Goal: Task Accomplishment & Management: Use online tool/utility

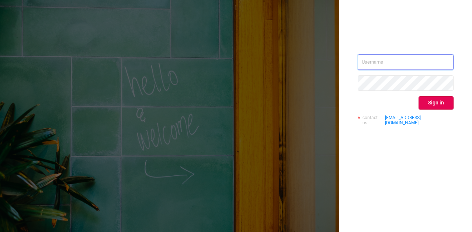
click at [377, 69] on input "text" at bounding box center [405, 62] width 96 height 15
type input "[DOMAIN_NAME][EMAIL_ADDRESS][DOMAIN_NAME]"
click at [429, 107] on button "Sign in" at bounding box center [435, 103] width 35 height 13
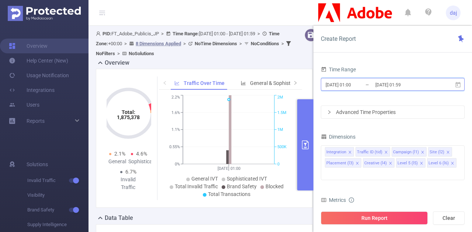
click at [440, 87] on span "[DATE] 01:00 _ [DATE] 01:59" at bounding box center [393, 84] width 144 height 13
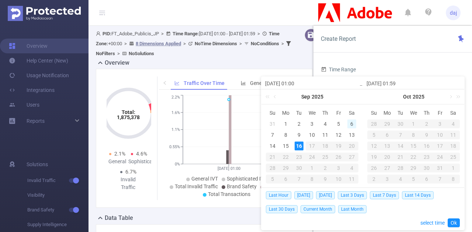
click at [351, 125] on div "6" at bounding box center [351, 124] width 9 height 9
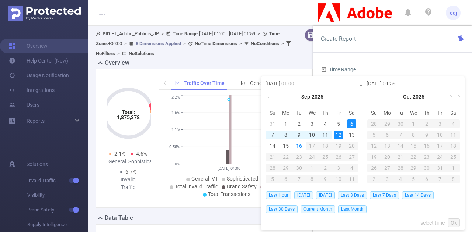
click at [341, 133] on div "12" at bounding box center [338, 135] width 9 height 9
type input "[DATE] 01:00"
type input "[DATE] 01:59"
type input "[DATE] 01:00"
type input "[DATE] 01:59"
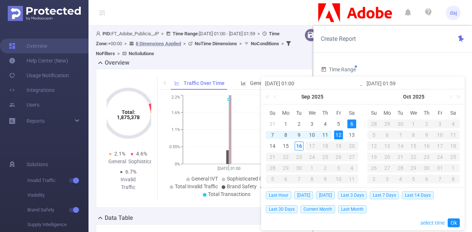
click at [422, 221] on link "select time" at bounding box center [432, 223] width 24 height 14
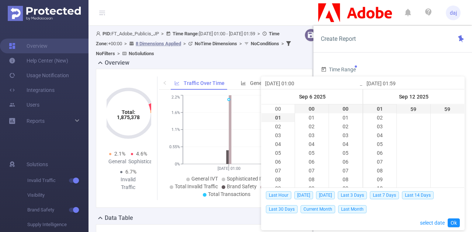
click at [273, 102] on div "01:00:00 00 01 02 03 04 05 06 07 08 09 10 11 12 13 14 15 16 17 18 19 20 21 22 2…" at bounding box center [311, 139] width 101 height 98
click at [274, 108] on li "00" at bounding box center [277, 109] width 33 height 9
type input "[DATE] 00:00"
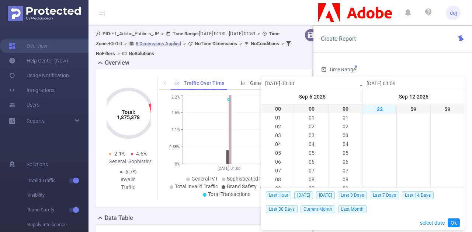
click at [374, 109] on li "23" at bounding box center [379, 109] width 33 height 9
type input "[DATE] 23:59"
click at [453, 223] on link "Ok" at bounding box center [453, 223] width 12 height 9
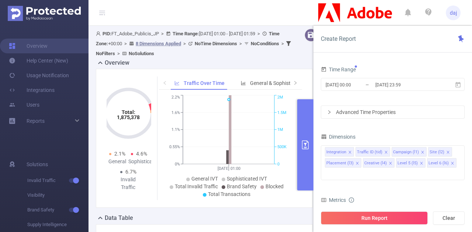
click at [399, 112] on div "Advanced Time Properties" at bounding box center [392, 112] width 143 height 13
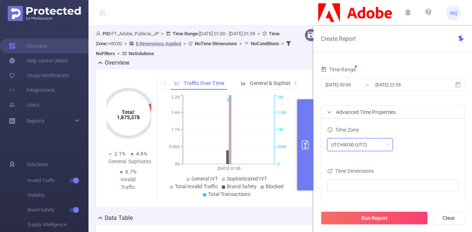
click at [370, 144] on div "UTC+00:00 (UTC)" at bounding box center [351, 145] width 41 height 12
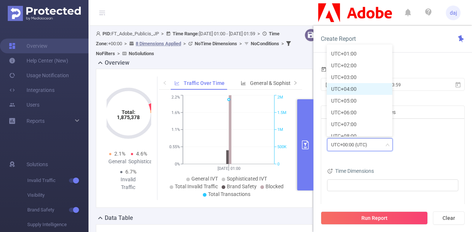
scroll to position [196, 0]
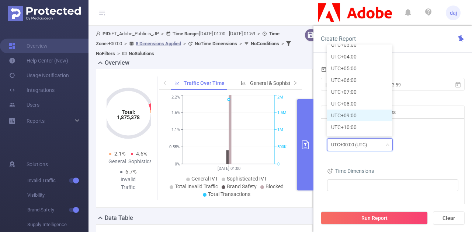
click at [351, 112] on li "UTC+09:00" at bounding box center [359, 116] width 66 height 12
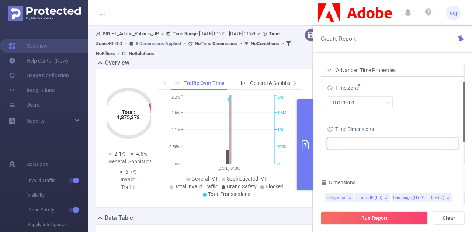
click at [406, 145] on ul at bounding box center [389, 143] width 121 height 11
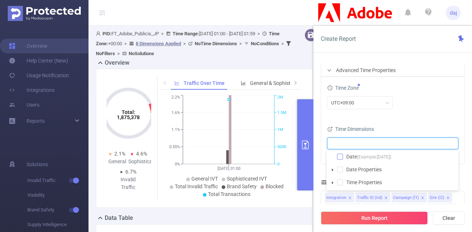
click at [340, 155] on span at bounding box center [340, 157] width 6 height 6
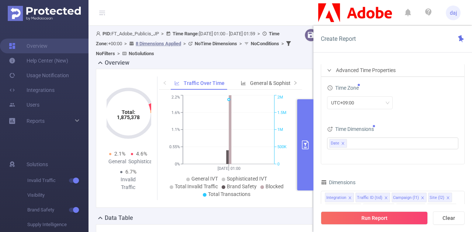
click at [402, 129] on div "Time Dimensions" at bounding box center [392, 130] width 131 height 12
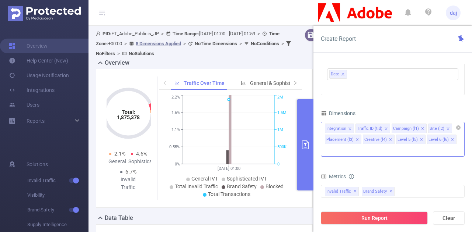
click at [349, 127] on icon "icon: close" at bounding box center [350, 129] width 4 height 4
click at [359, 138] on icon "icon: close" at bounding box center [357, 140] width 4 height 4
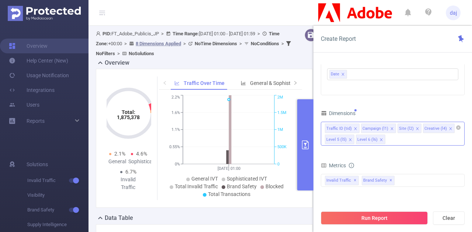
click at [448, 127] on icon "icon: close" at bounding box center [450, 129] width 4 height 4
click at [446, 127] on icon "icon: close" at bounding box center [448, 129] width 4 height 4
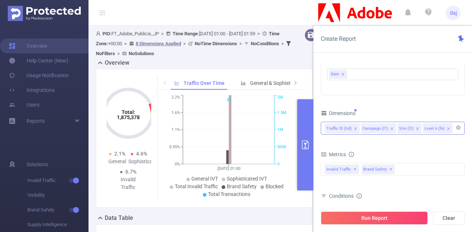
click at [446, 127] on icon "icon: close" at bounding box center [448, 129] width 4 height 4
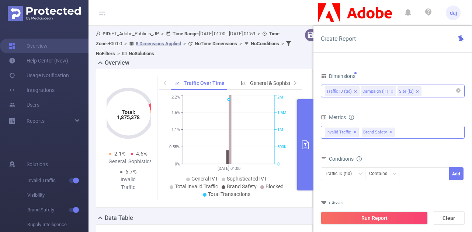
click at [401, 137] on div "Invalid Traffic ✕ Brand Safety ✕" at bounding box center [393, 132] width 144 height 13
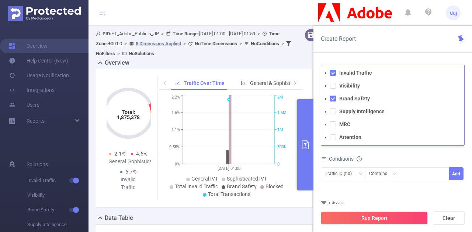
click at [332, 101] on li "Brand Safety" at bounding box center [392, 99] width 143 height 10
click at [332, 86] on span at bounding box center [333, 86] width 6 height 6
click at [332, 112] on span at bounding box center [333, 112] width 6 height 6
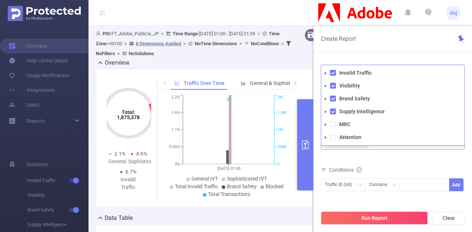
click at [330, 120] on li "MRC" at bounding box center [392, 125] width 143 height 10
click at [330, 123] on span at bounding box center [333, 125] width 6 height 6
click at [332, 134] on span at bounding box center [333, 137] width 6 height 6
click at [381, 158] on div "Total General IVT Data Centers Disclosed Bots Known Crawlers Irregular Activity…" at bounding box center [393, 143] width 144 height 37
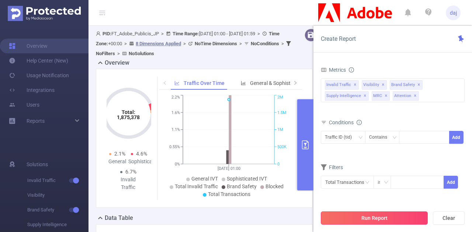
click at [365, 214] on button "Run Report" at bounding box center [374, 218] width 107 height 13
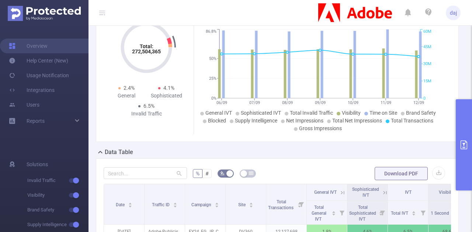
scroll to position [56, 0]
click at [432, 172] on button "button" at bounding box center [438, 173] width 13 height 13
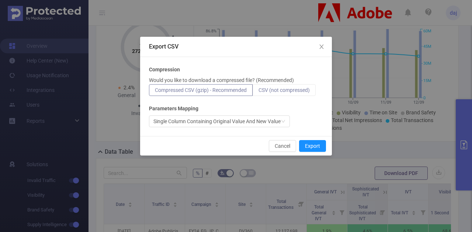
click at [301, 88] on span "CSV (not compressed)" at bounding box center [283, 90] width 51 height 6
click at [258, 92] on input "CSV (not compressed)" at bounding box center [258, 92] width 0 height 0
click at [307, 146] on button "Export" at bounding box center [312, 146] width 27 height 12
